Goal: Information Seeking & Learning: Find specific fact

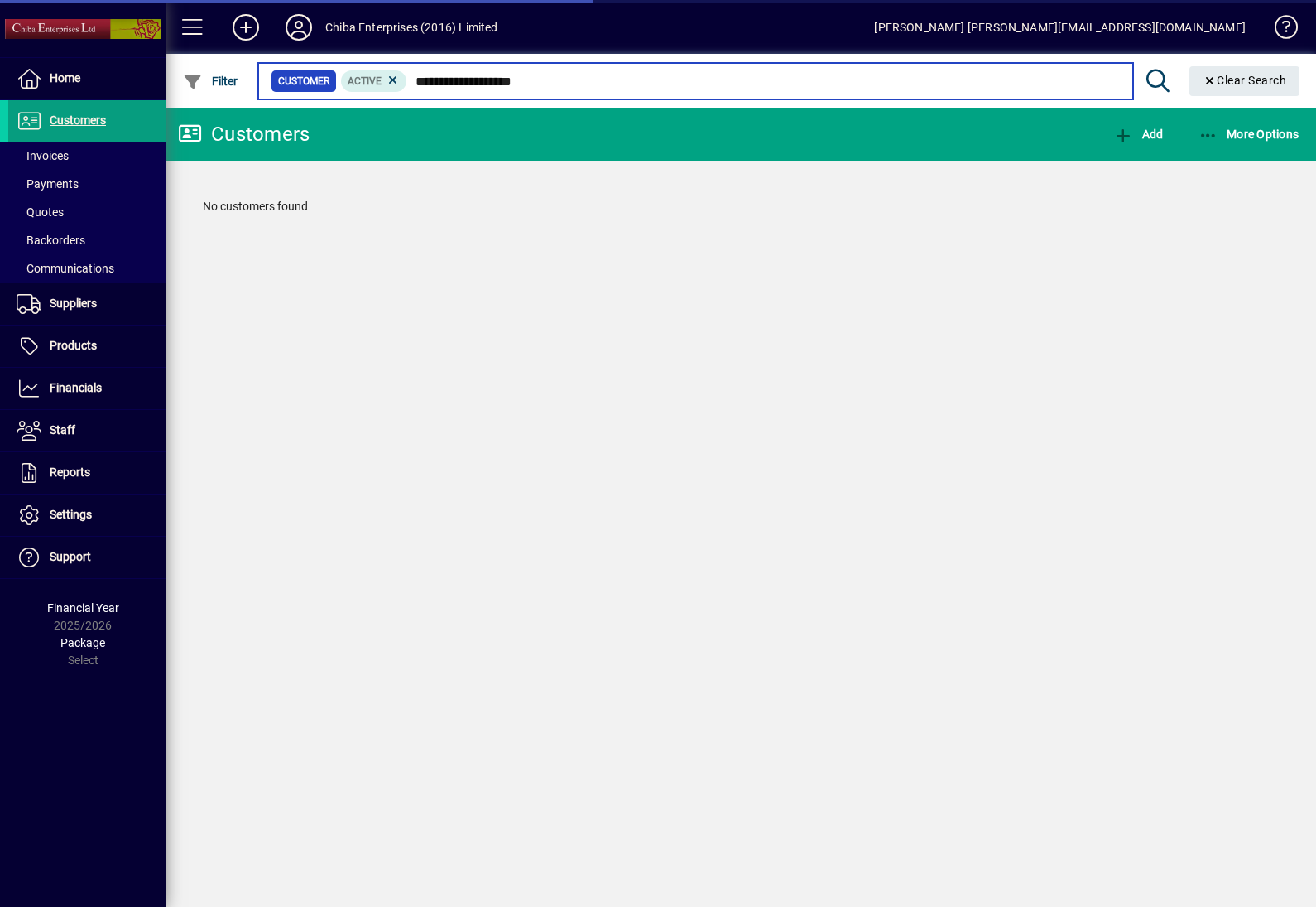
type input "**********"
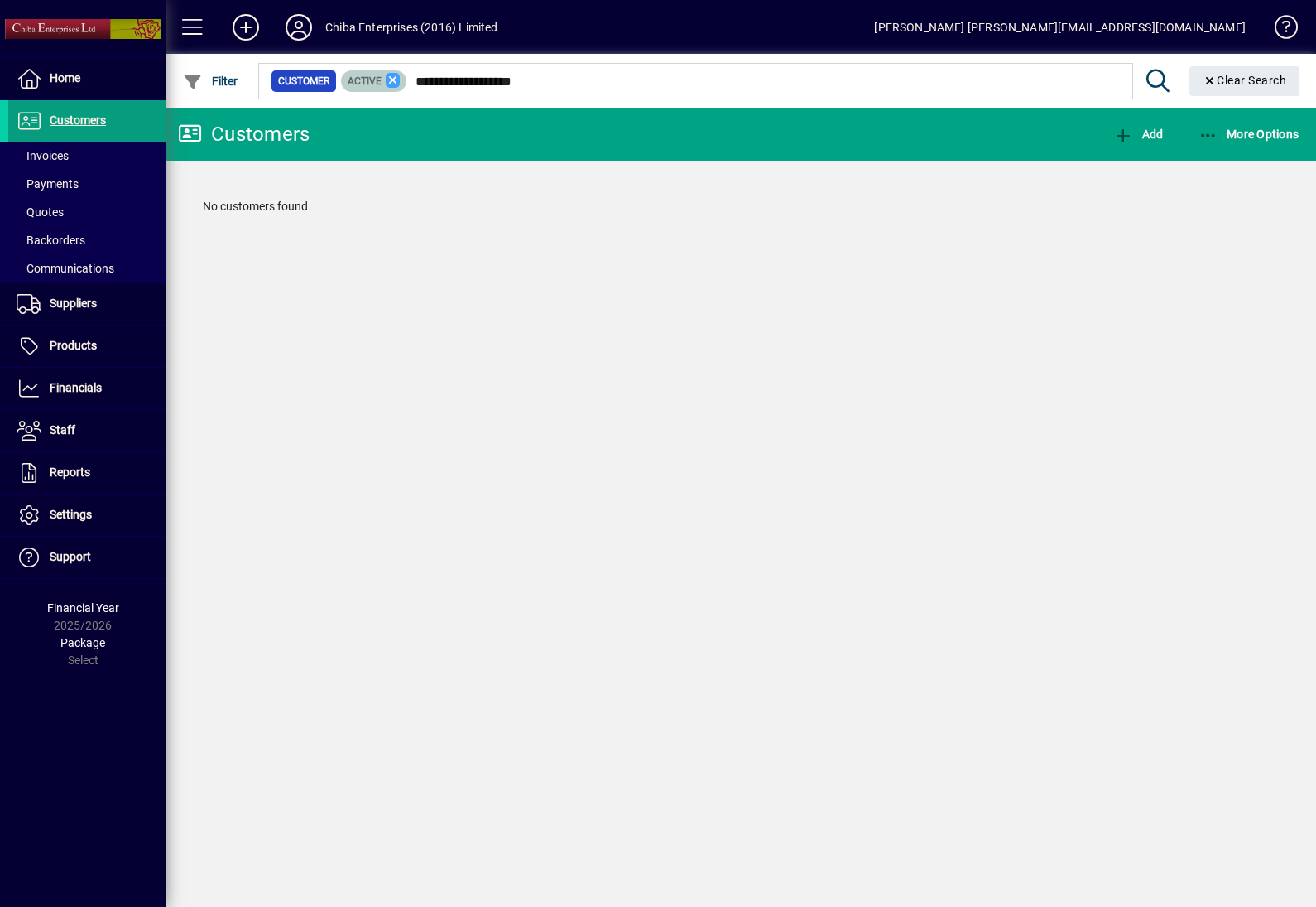
click at [391, 84] on icon at bounding box center [393, 81] width 15 height 15
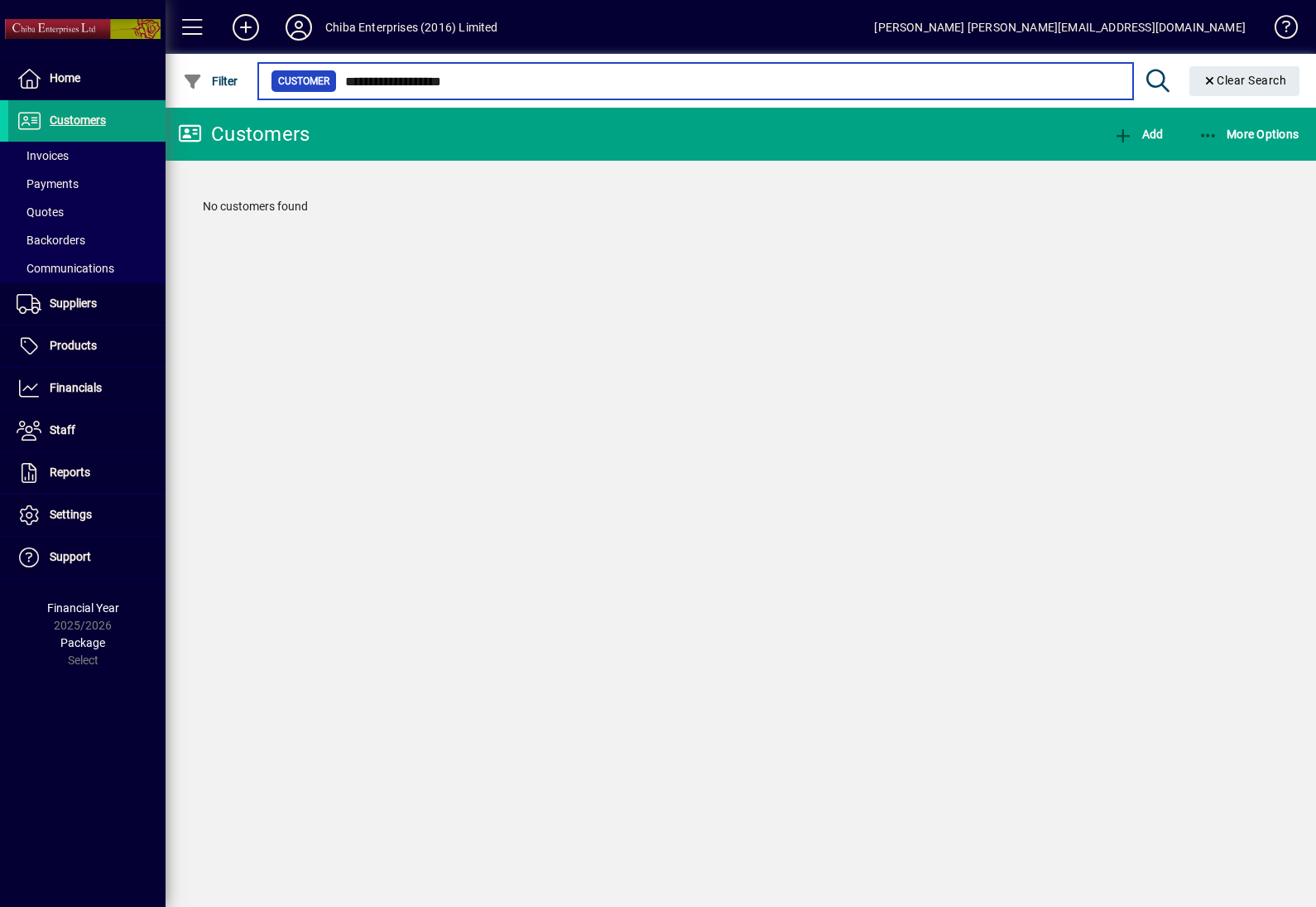
drag, startPoint x: 491, startPoint y: 73, endPoint x: 249, endPoint y: 98, distance: 243.3
click at [249, 98] on app-search-input "**********" at bounding box center [736, 80] width 1142 height 54
